Goal: Task Accomplishment & Management: Use online tool/utility

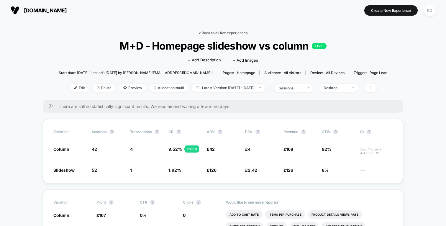
click at [212, 35] on link "< Back to all live experiences" at bounding box center [223, 33] width 49 height 4
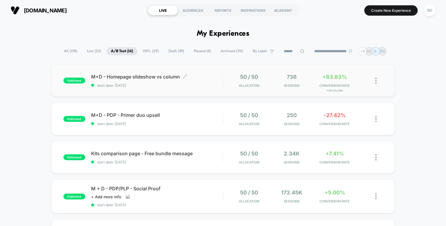
click at [168, 81] on div "M+D - Homepage slideshow vs column Click to edit experience details Click to ed…" at bounding box center [157, 81] width 132 height 14
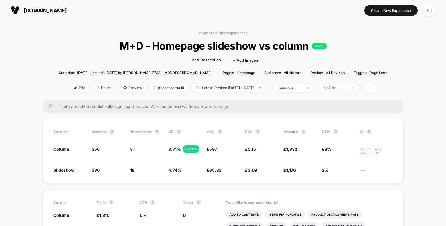
click at [345, 85] on span "No Filter" at bounding box center [338, 88] width 39 height 8
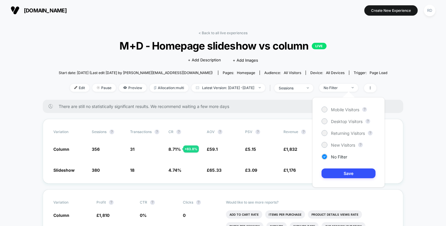
click at [344, 105] on div "Mobile Visitors ? Desktop Visitors ? Returning Visitors ? New Visitors ? No Fil…" at bounding box center [349, 142] width 72 height 90
click at [343, 109] on span "Mobile Visitors" at bounding box center [345, 109] width 28 height 5
click at [353, 171] on button "Save" at bounding box center [349, 174] width 54 height 10
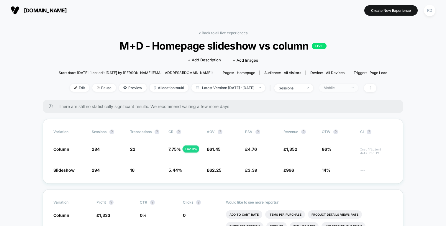
click at [347, 86] on div "Mobile" at bounding box center [336, 88] width 24 height 4
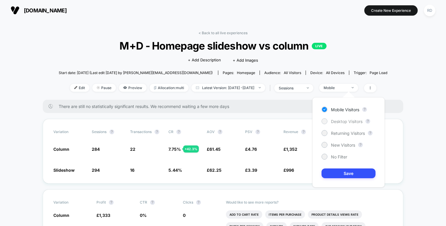
click at [343, 118] on div "Desktop Visitors" at bounding box center [342, 121] width 41 height 6
click at [352, 174] on button "Save" at bounding box center [349, 174] width 54 height 10
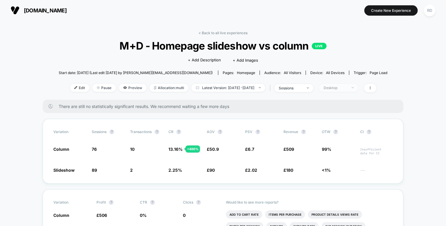
click at [347, 87] on div "Desktop" at bounding box center [336, 88] width 24 height 4
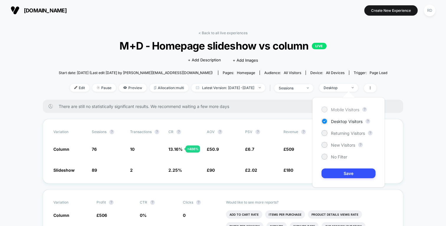
click at [345, 110] on span "Mobile Visitors" at bounding box center [345, 109] width 28 height 5
click at [357, 174] on button "Save" at bounding box center [349, 174] width 54 height 10
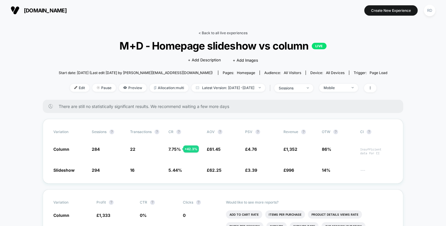
click at [220, 34] on link "< Back to all live experiences" at bounding box center [223, 33] width 49 height 4
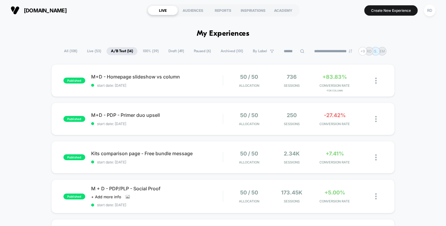
click at [289, 53] on input at bounding box center [294, 51] width 30 height 7
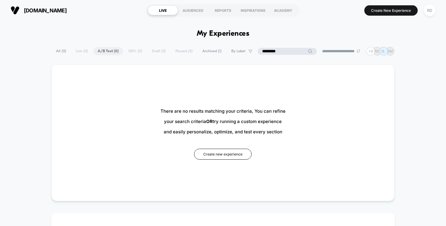
type input "*********"
click at [59, 51] on span "All ( 0 )" at bounding box center [61, 51] width 19 height 8
click at [282, 50] on input "*********" at bounding box center [288, 51] width 30 height 7
drag, startPoint x: 276, startPoint y: 52, endPoint x: 240, endPoint y: 51, distance: 36.6
click at [240, 51] on div "**********" at bounding box center [223, 51] width 343 height 9
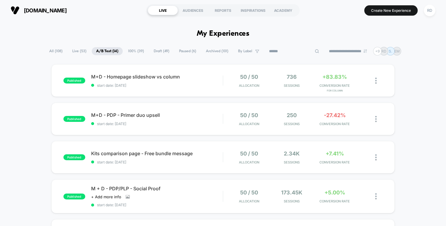
click at [50, 50] on span "All ( 108 )" at bounding box center [56, 51] width 22 height 8
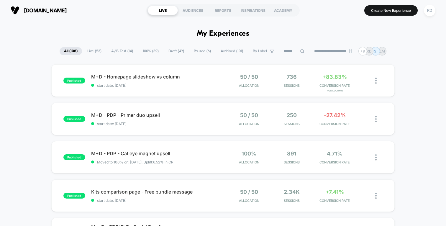
click at [174, 52] on span "Draft ( 49 )" at bounding box center [176, 51] width 24 height 8
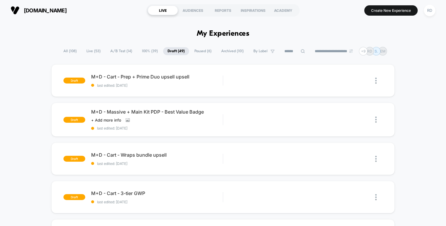
click at [202, 48] on span "Paused ( 6 )" at bounding box center [203, 51] width 26 height 8
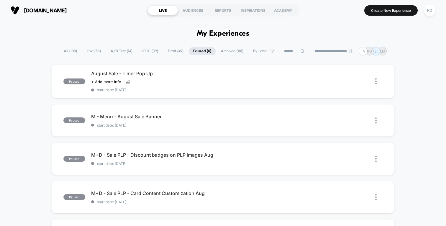
click at [67, 52] on span "All ( 108 )" at bounding box center [70, 51] width 22 height 8
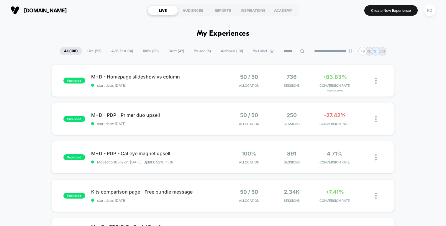
click at [290, 51] on input at bounding box center [294, 51] width 30 height 7
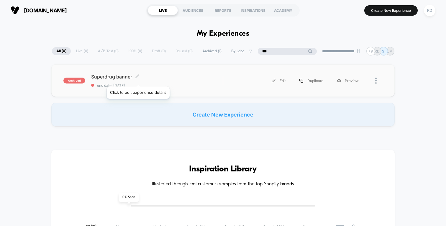
type input "***"
click at [138, 79] on span at bounding box center [137, 77] width 4 height 6
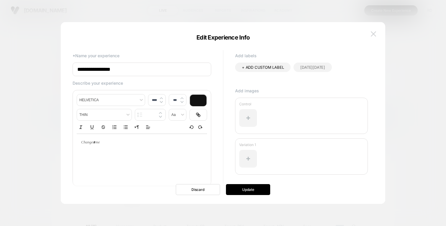
click at [371, 36] on img at bounding box center [373, 33] width 5 height 5
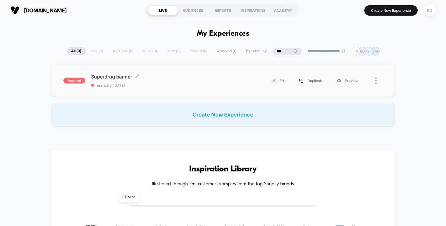
click at [112, 73] on div "archived Superdrug banner Click to edit experience details Click to edit experi…" at bounding box center [223, 80] width 344 height 32
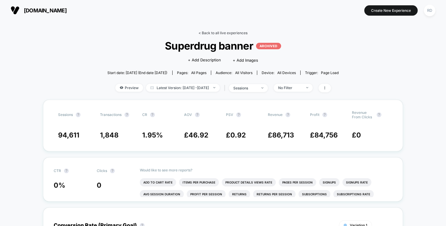
click at [225, 34] on link "< Back to all live experiences" at bounding box center [223, 33] width 49 height 4
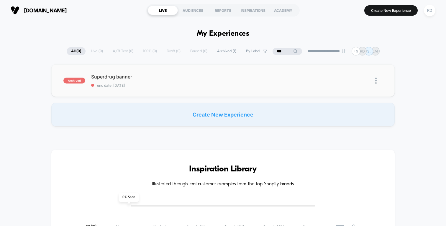
click at [376, 82] on img at bounding box center [375, 81] width 1 height 6
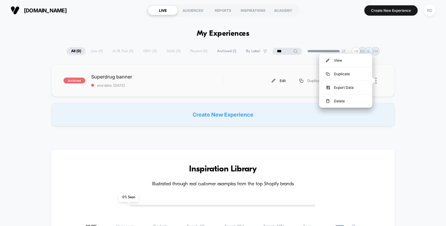
click at [284, 81] on div "Edit" at bounding box center [279, 80] width 28 height 13
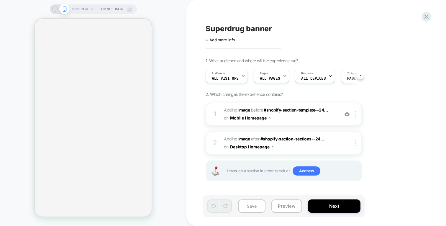
scroll to position [0, 0]
click at [293, 115] on span "#_loomi_addon_1749549773392 Adding Image BEFORE #shopify-section-template--24..…" at bounding box center [280, 114] width 112 height 16
click at [282, 117] on span "#_loomi_addon_1749549773392 Adding Image BEFORE #shopify-section-template--24..…" at bounding box center [280, 114] width 112 height 16
click at [426, 18] on icon at bounding box center [427, 17] width 8 height 8
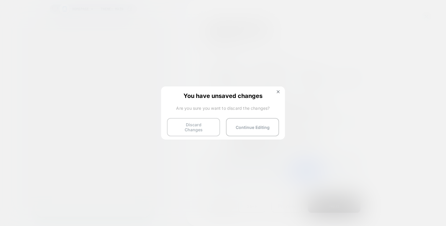
click at [213, 122] on button "Discard Changes" at bounding box center [193, 127] width 53 height 18
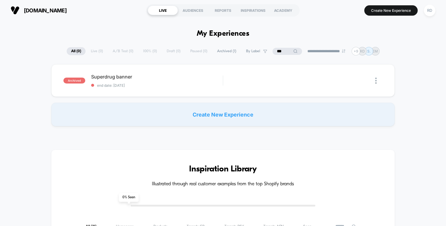
click at [277, 53] on input "***" at bounding box center [288, 51] width 30 height 7
drag, startPoint x: 272, startPoint y: 48, endPoint x: 239, endPoint y: 49, distance: 33.4
click at [239, 49] on div "**********" at bounding box center [223, 51] width 343 height 9
type input "*"
